Goal: Information Seeking & Learning: Learn about a topic

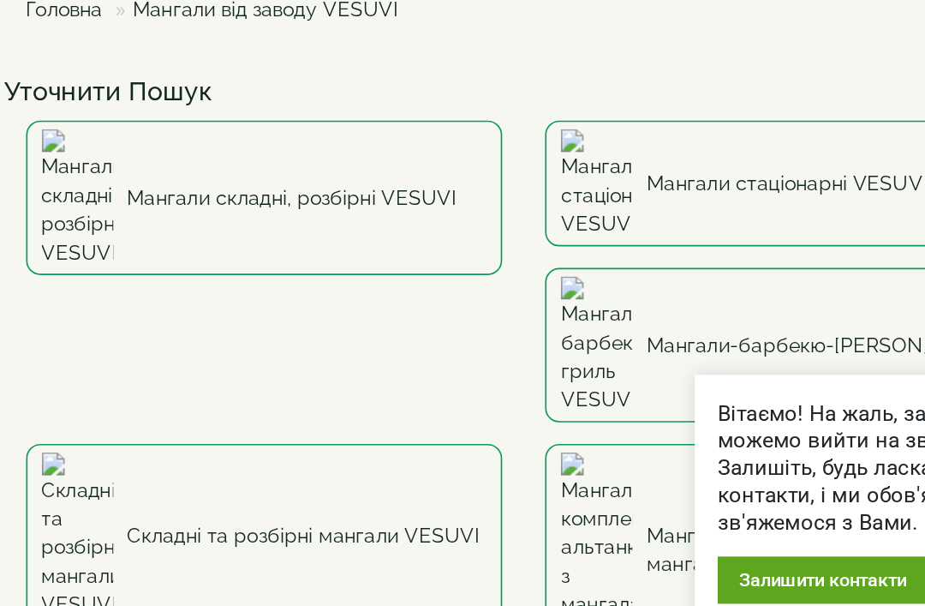
click at [268, 211] on link "Мангали складні, розбірні VESUVI" at bounding box center [411, 257] width 286 height 93
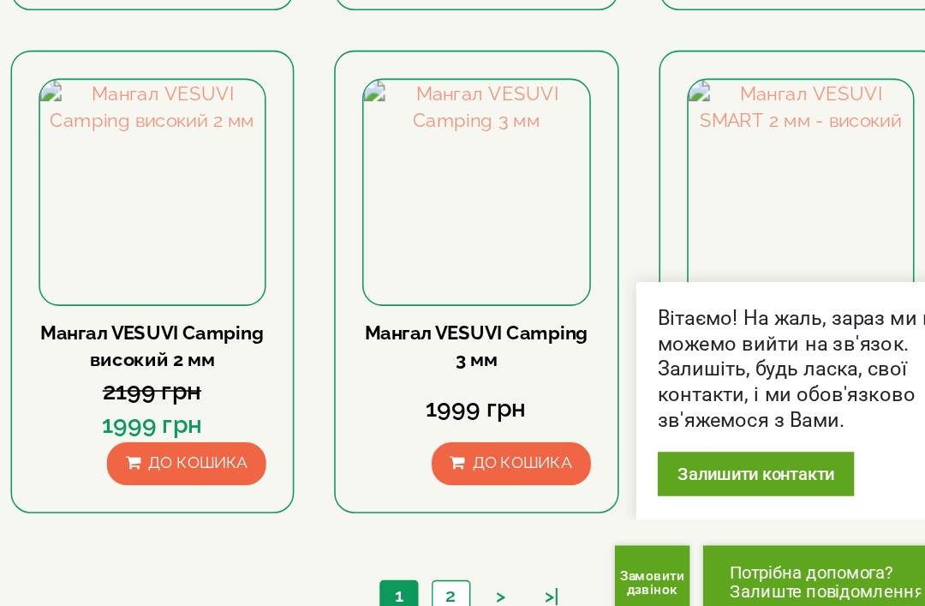
scroll to position [1407, 0]
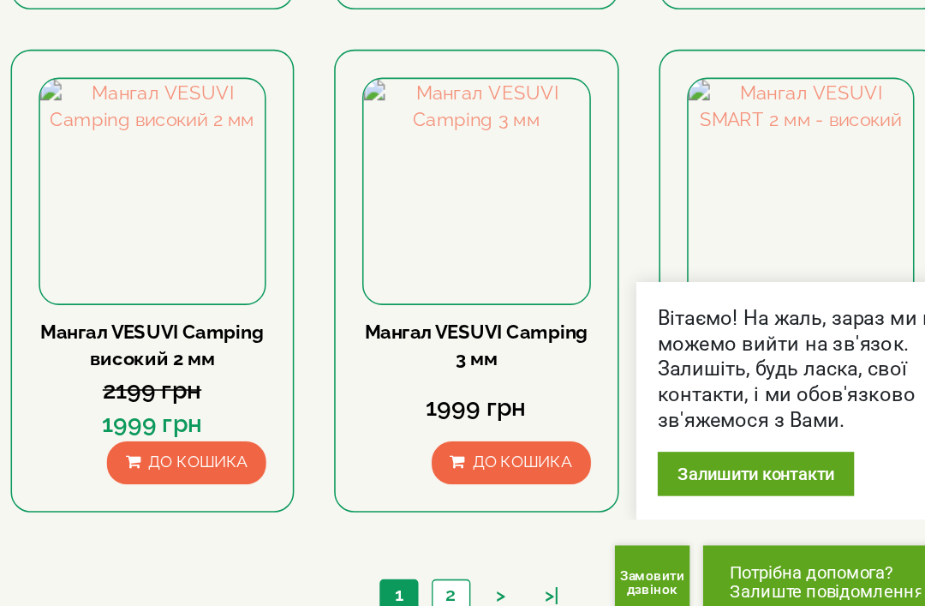
click at [494, 233] on img at bounding box center [566, 305] width 145 height 145
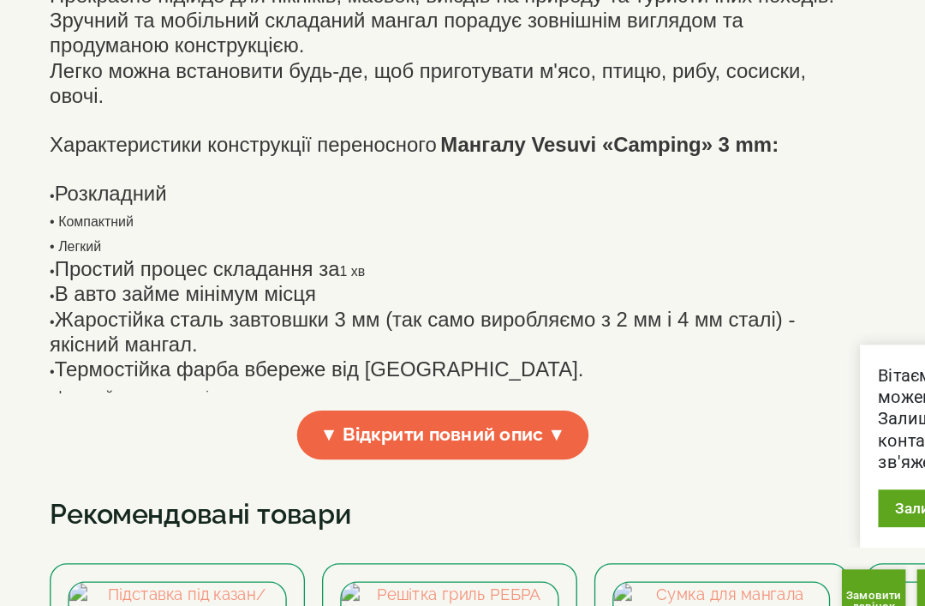
scroll to position [374, 0]
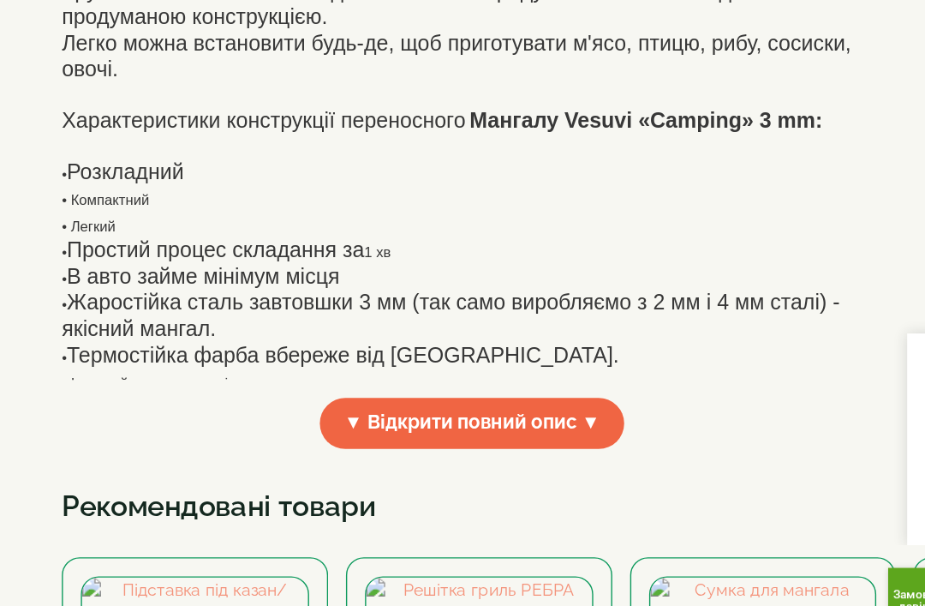
click at [18, 134] on body "0674174438 Передзвоніть мені Товари Булер'яни VESUVI Мангали від заводу VESUVI …" at bounding box center [462, 507] width 925 height 1763
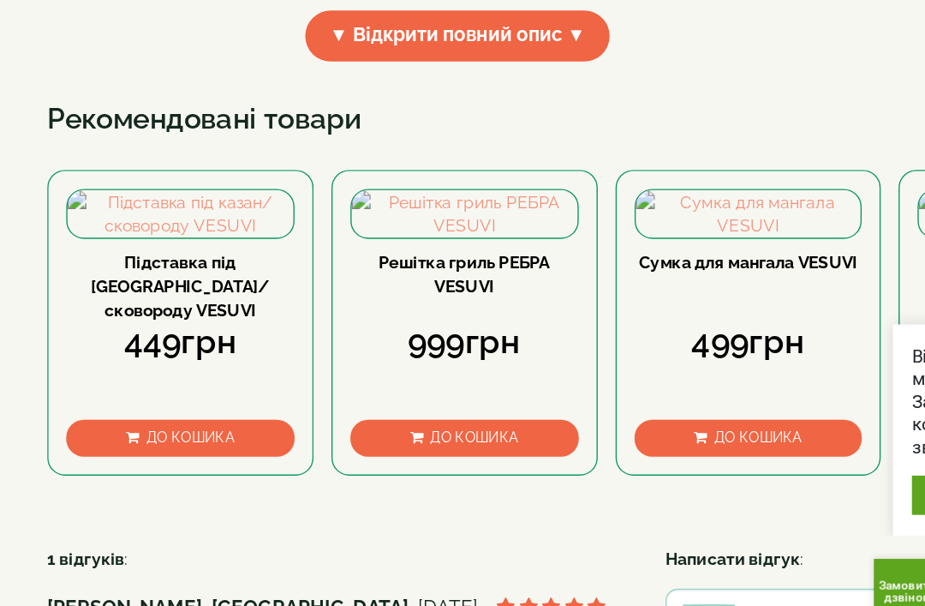
scroll to position [659, 0]
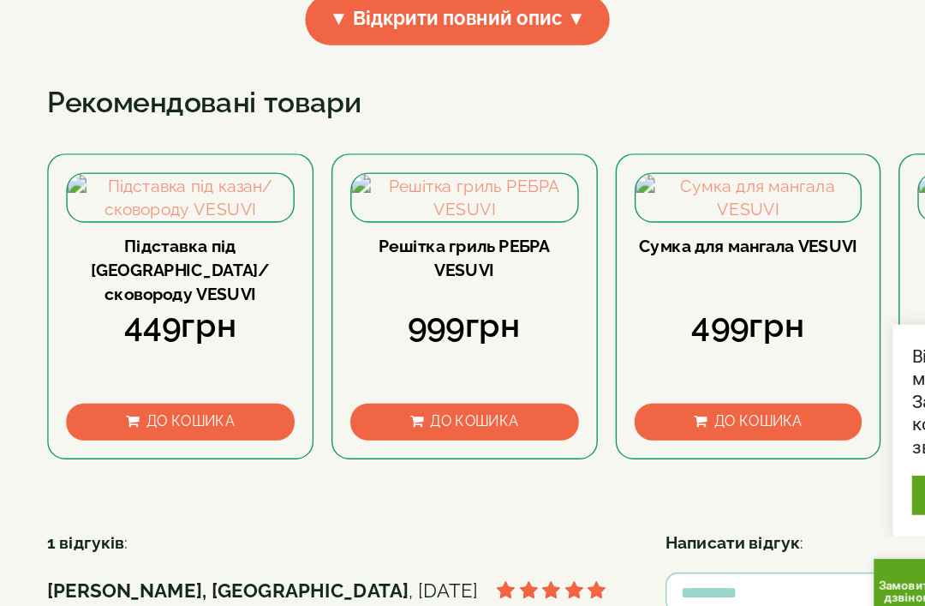
click at [356, 159] on span "▼ Відкрити повний опис ▼" at bounding box center [355, 143] width 219 height 37
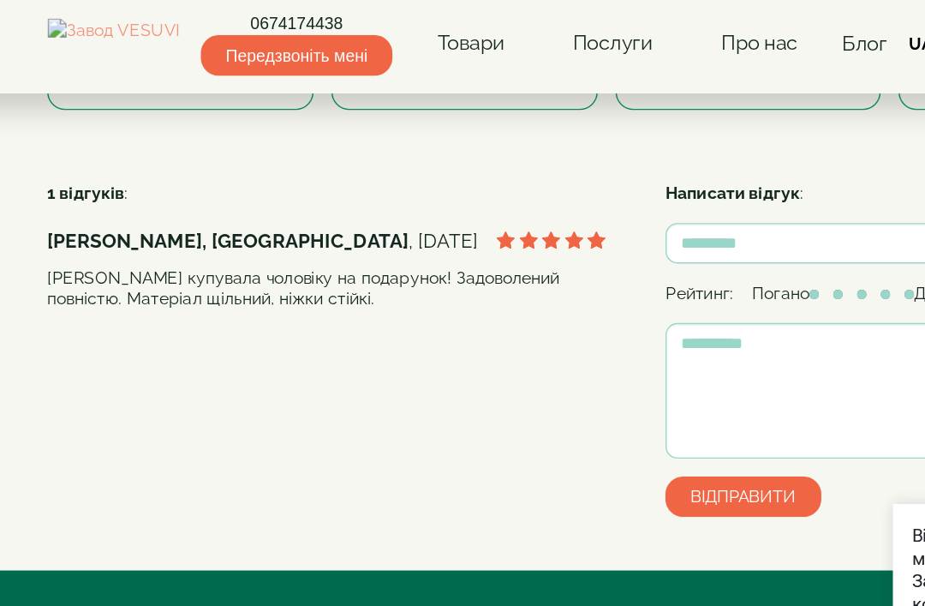
scroll to position [1913, 0]
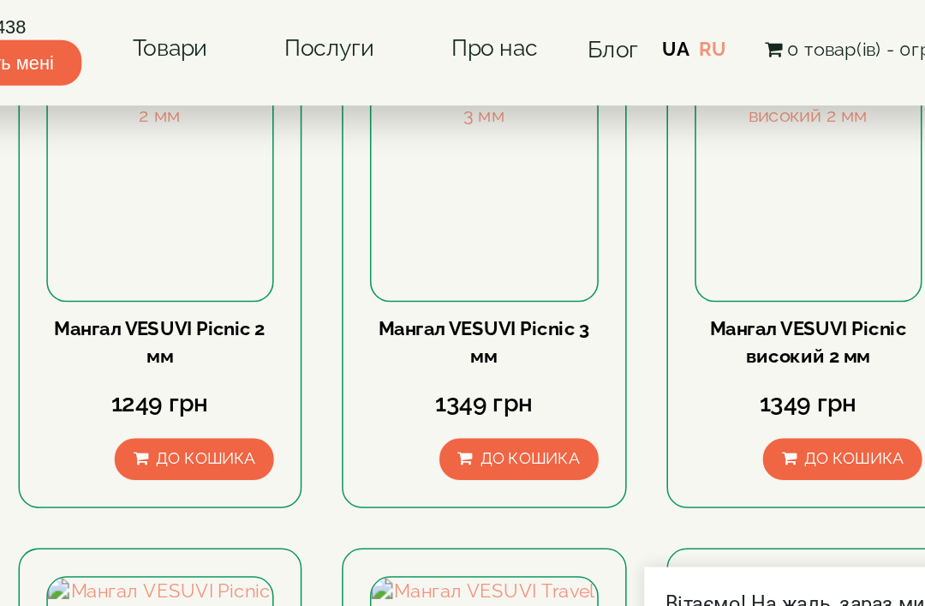
scroll to position [607, 0]
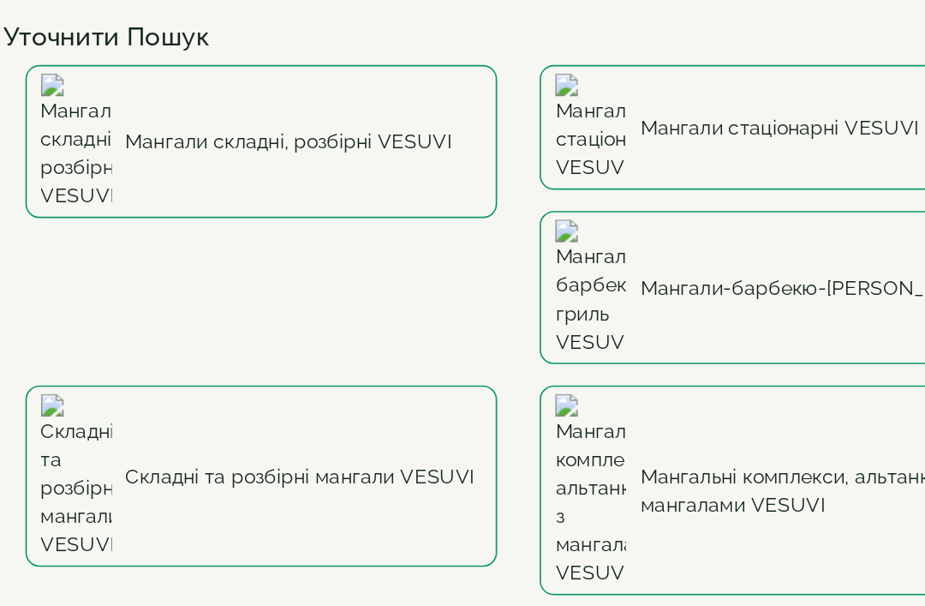
scroll to position [171, 253]
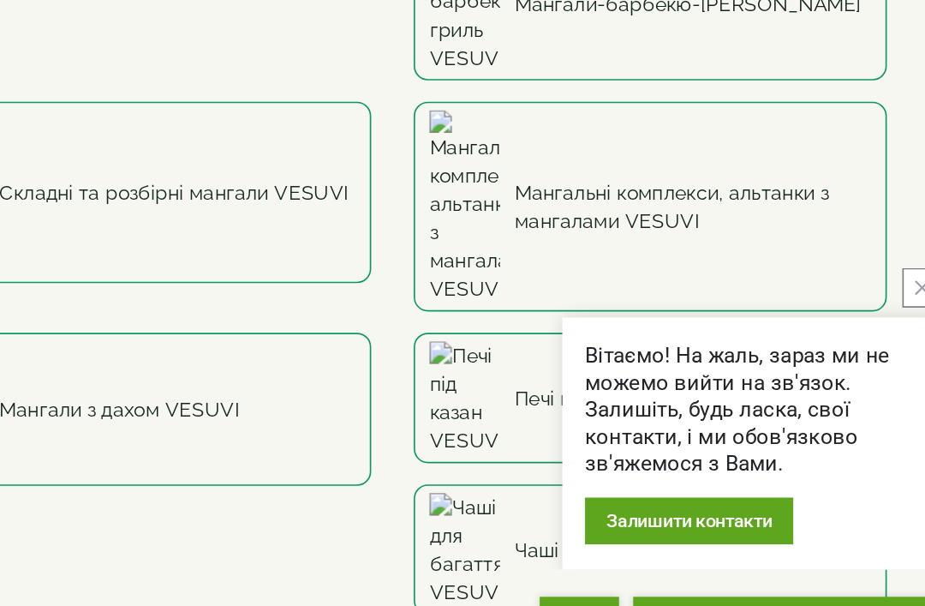
click at [360, 233] on link "Складні та розбірні мангали VESUVI" at bounding box center [411, 288] width 286 height 110
